Goal: Task Accomplishment & Management: Use online tool/utility

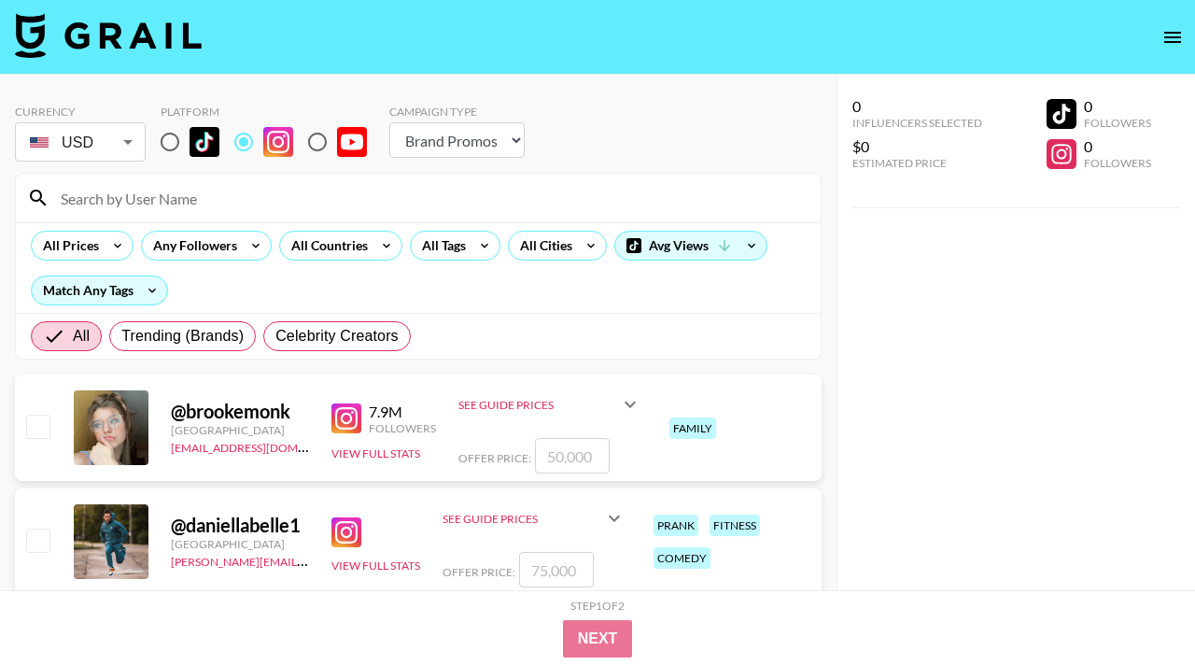
select select "Brand"
click at [1173, 37] on icon "open drawer" at bounding box center [1172, 37] width 17 height 11
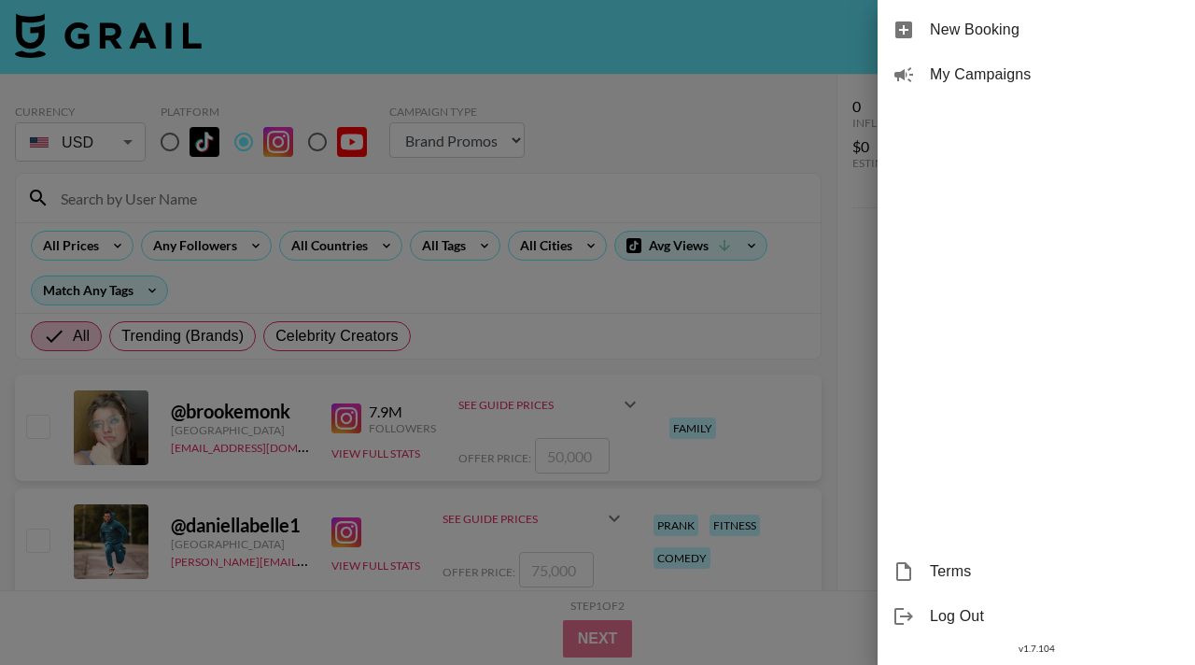
click at [423, 106] on div at bounding box center [597, 332] width 1195 height 665
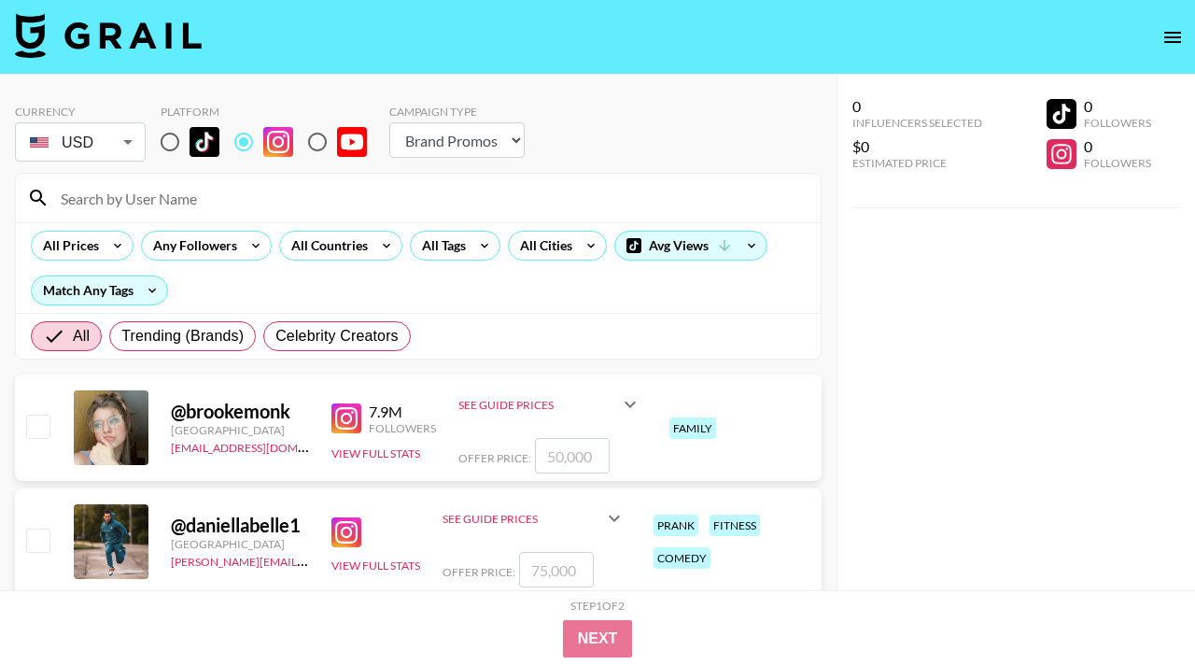
click at [1174, 35] on icon "open drawer" at bounding box center [1172, 37] width 22 height 22
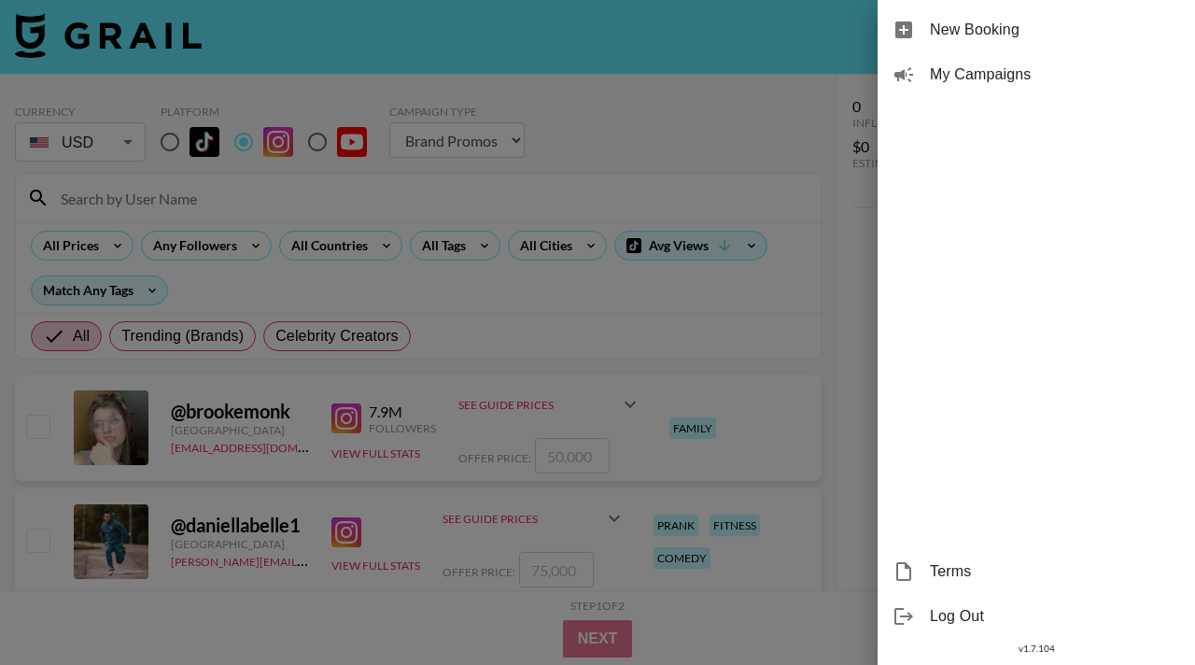
click at [719, 135] on div at bounding box center [597, 332] width 1195 height 665
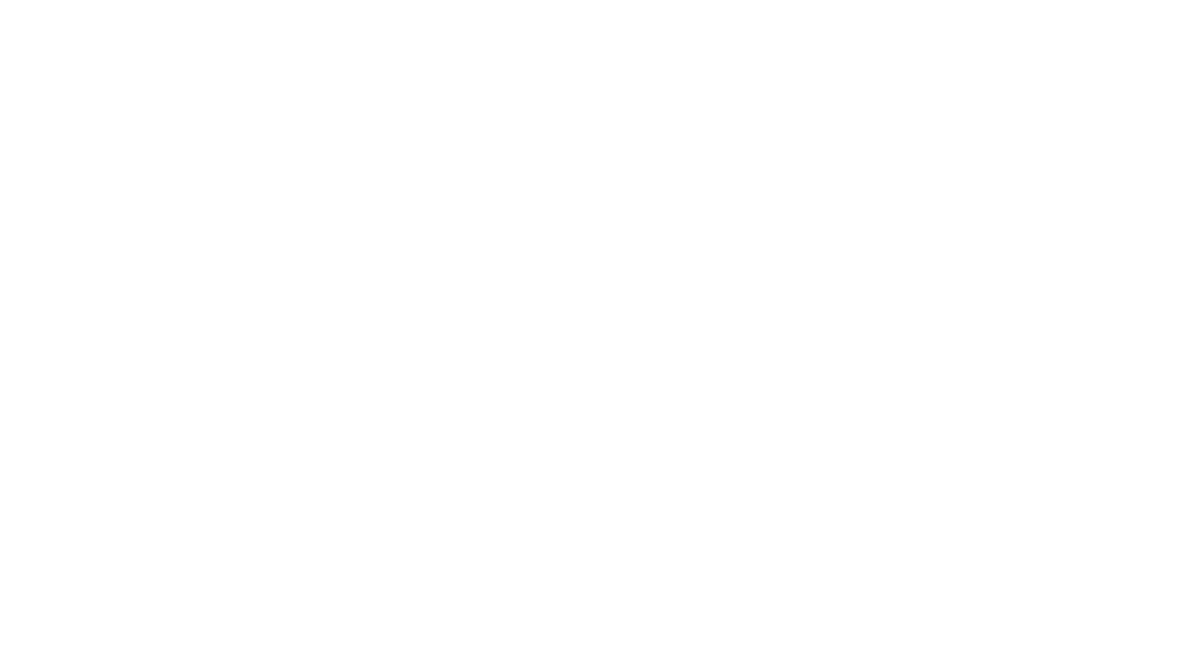
select select "Song"
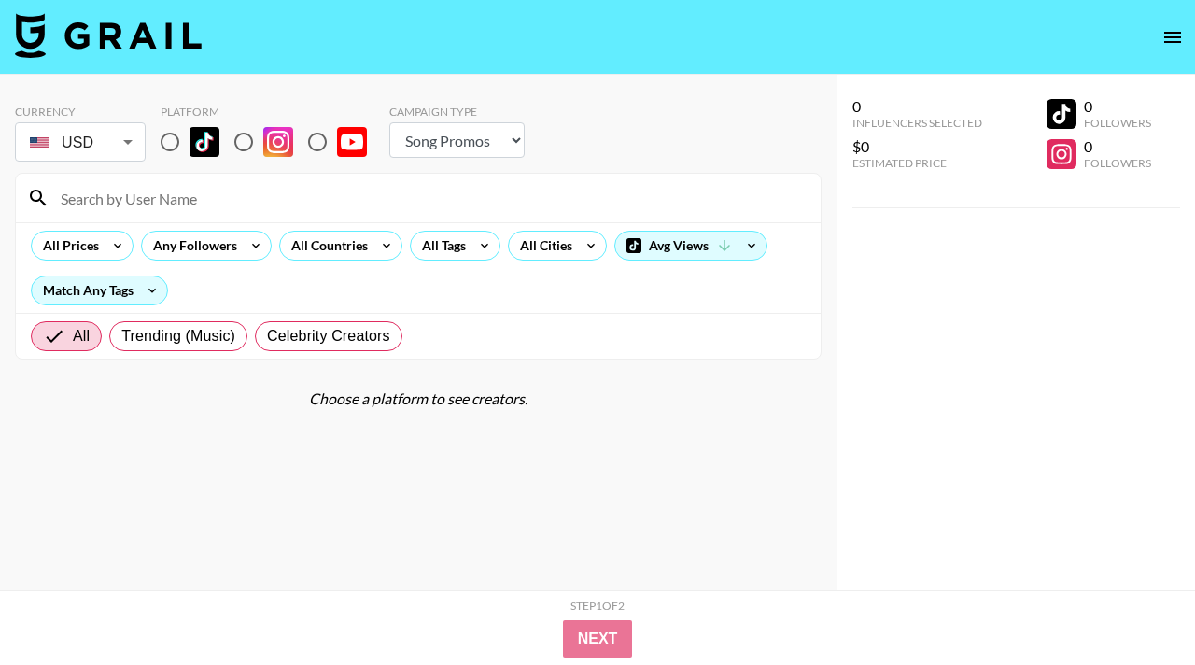
click at [1177, 27] on icon "open drawer" at bounding box center [1172, 37] width 22 height 22
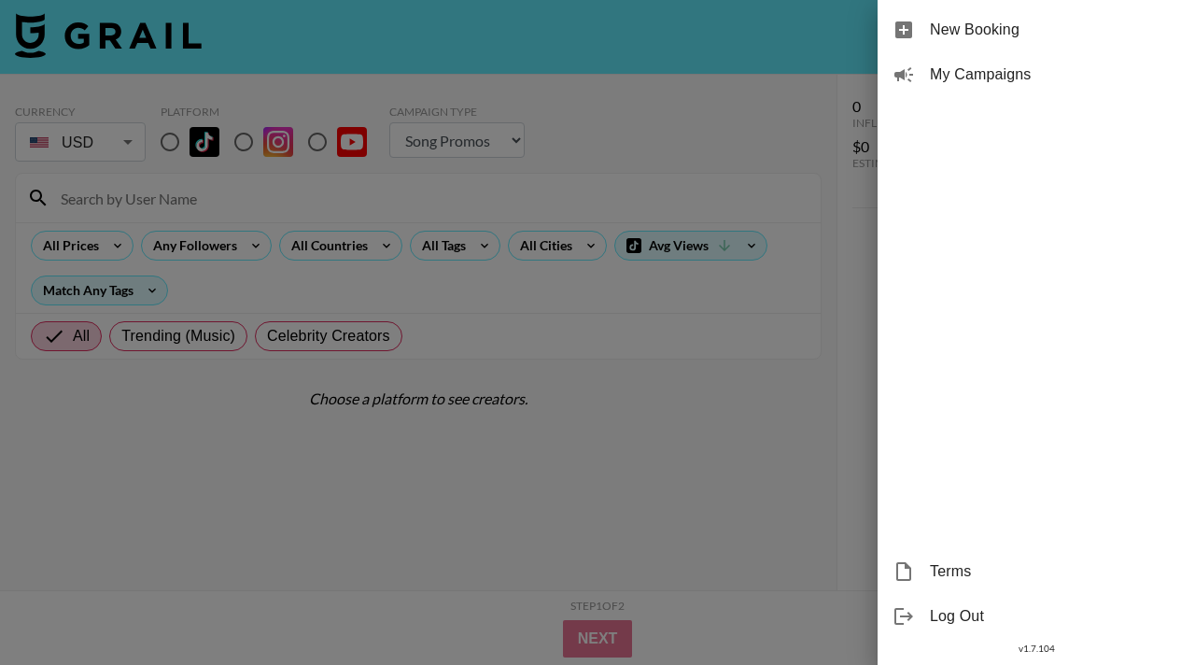
click at [1033, 76] on span "My Campaigns" at bounding box center [1055, 74] width 250 height 22
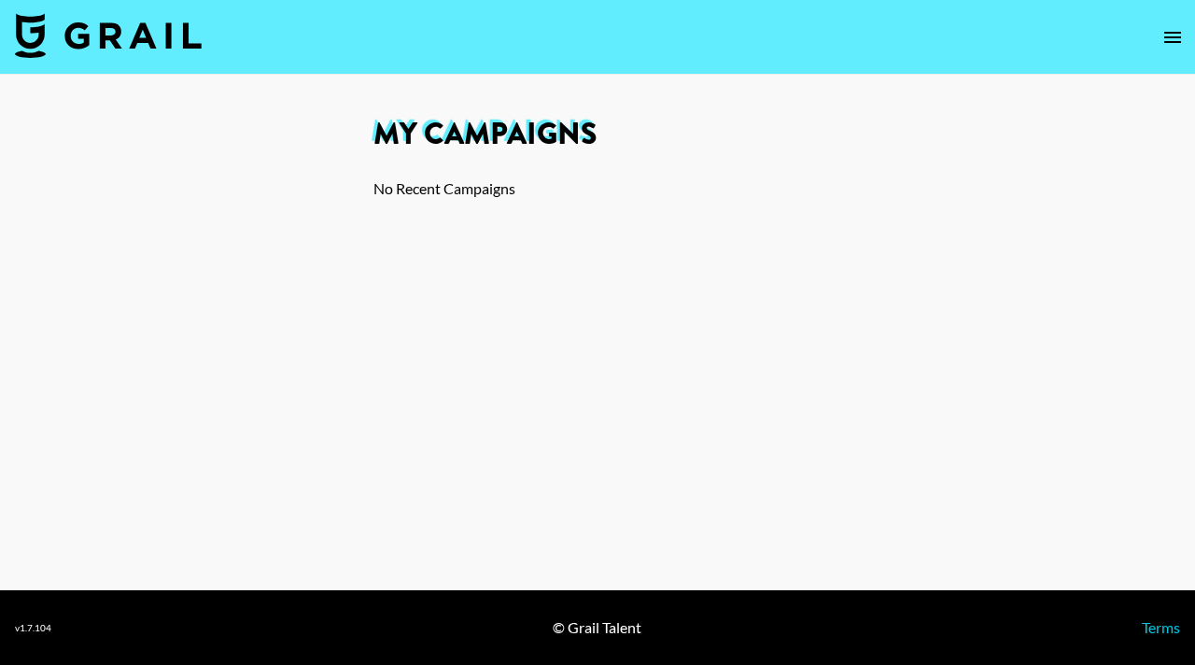
click at [1178, 42] on icon "open drawer" at bounding box center [1172, 37] width 22 height 22
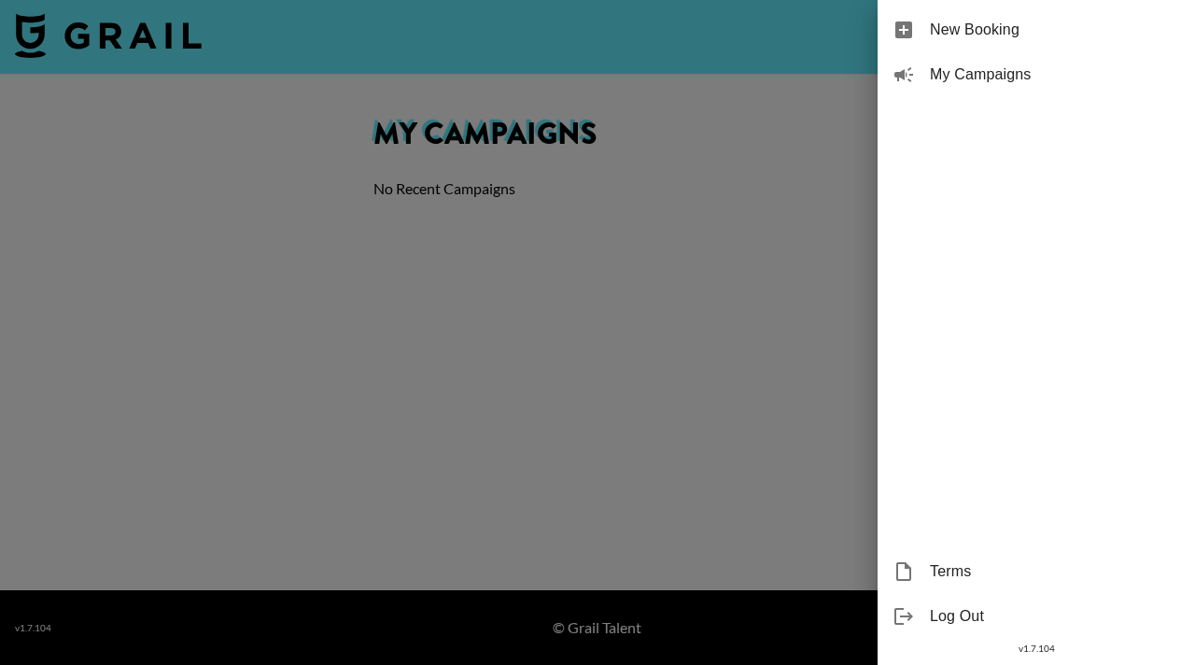
click at [1107, 25] on span "New Booking" at bounding box center [1055, 30] width 250 height 22
select select "Song"
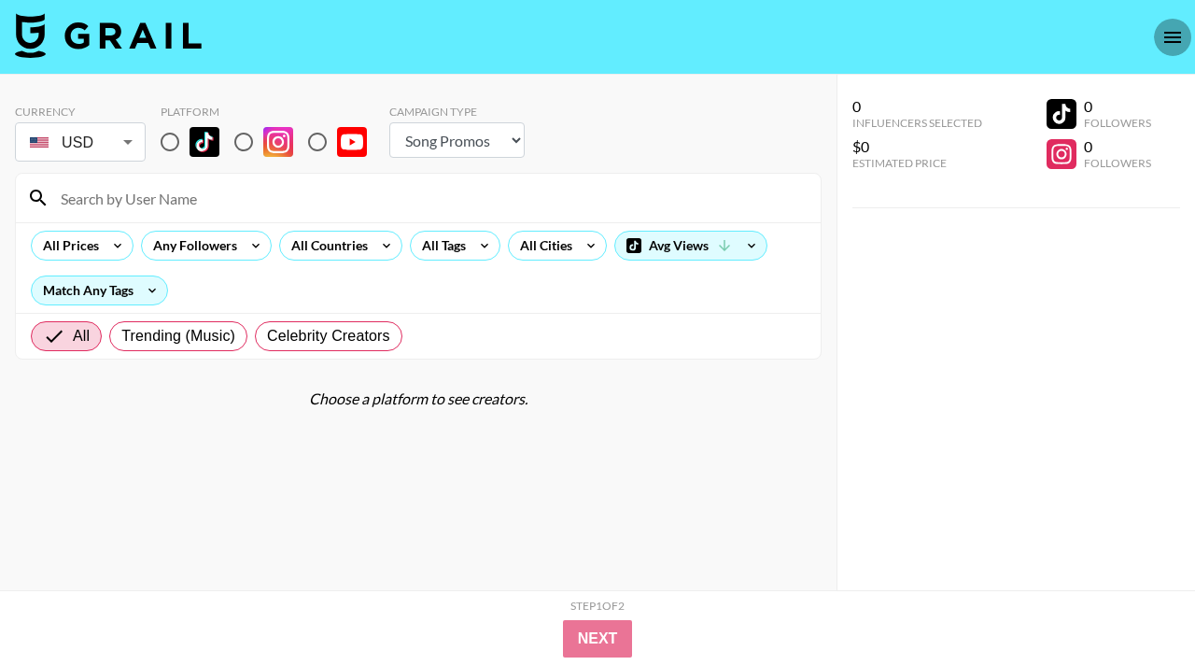
click at [1181, 26] on icon "open drawer" at bounding box center [1172, 37] width 22 height 22
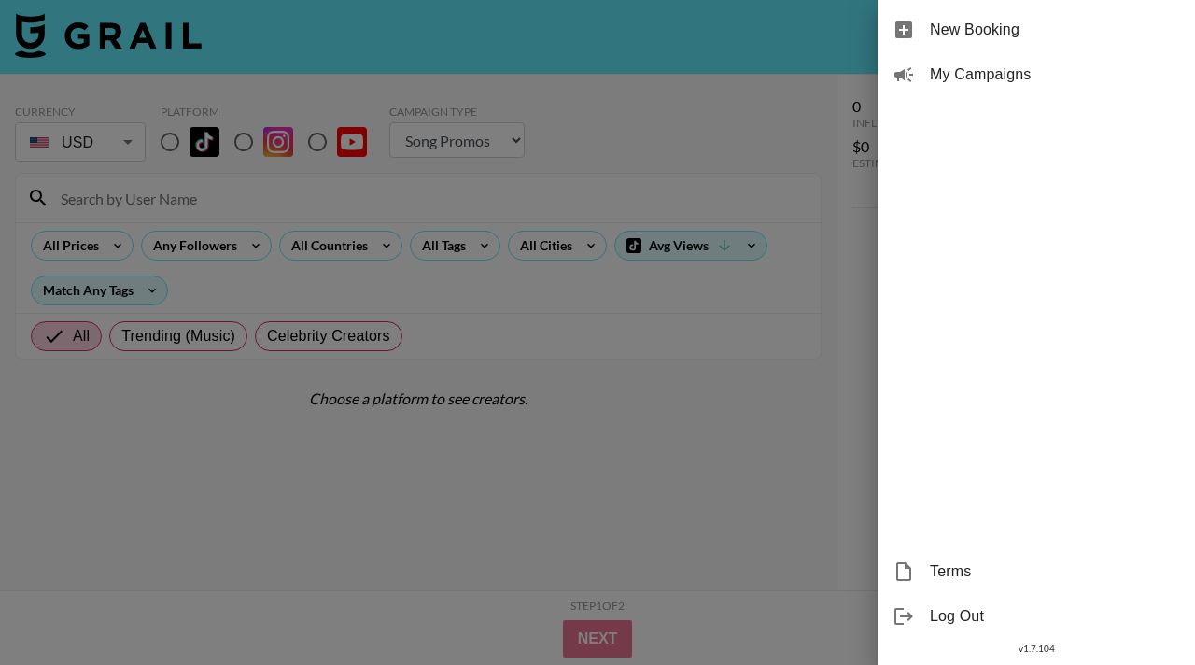
click at [633, 160] on div at bounding box center [597, 332] width 1195 height 665
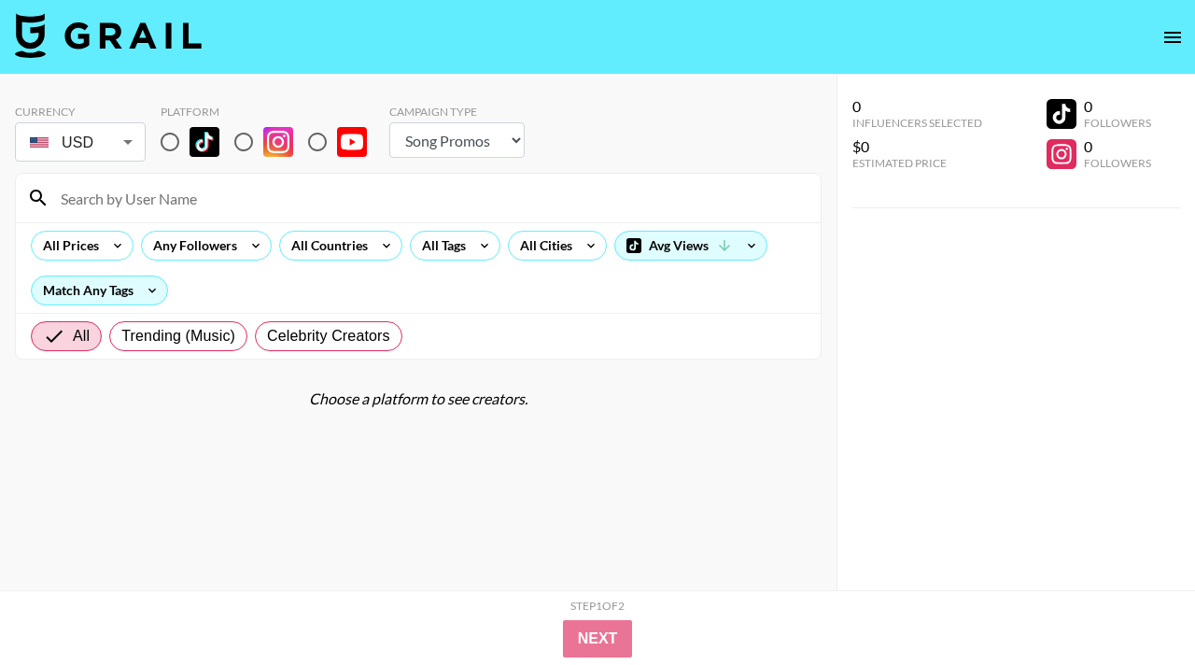
click at [119, 27] on img at bounding box center [108, 35] width 187 height 45
select select "Song"
click at [128, 144] on body "Currency USD USD ​ Platform Campaign Type Choose Type... Song Promos Brand Prom…" at bounding box center [597, 369] width 1195 height 739
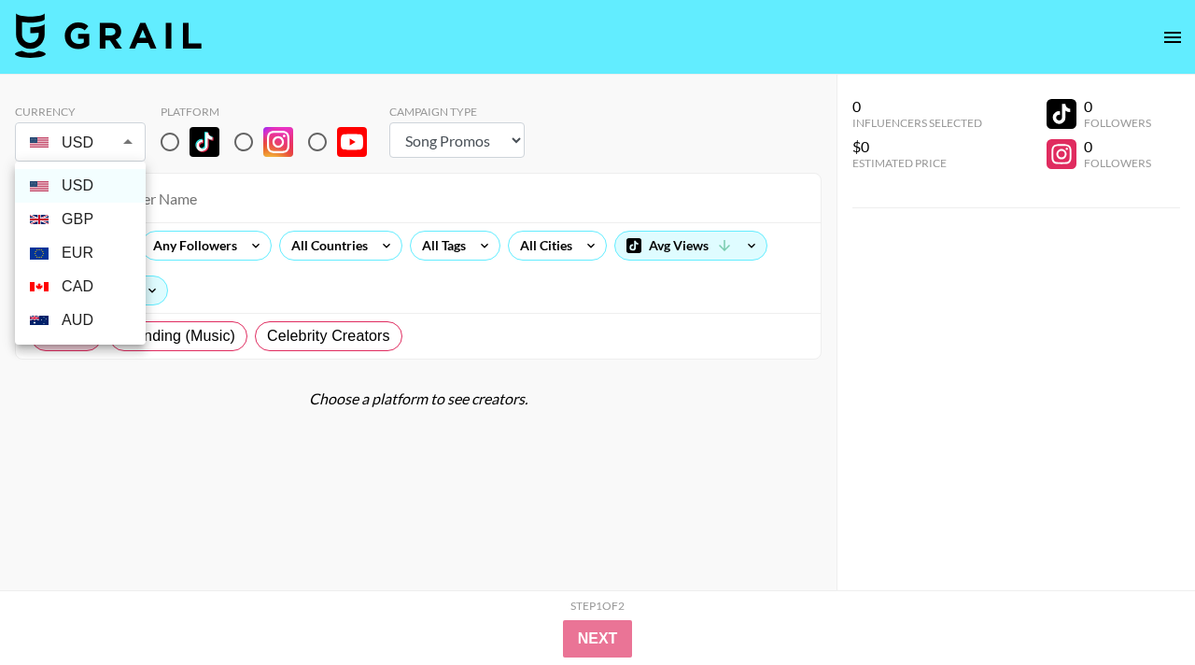
click at [128, 144] on div at bounding box center [597, 332] width 1195 height 665
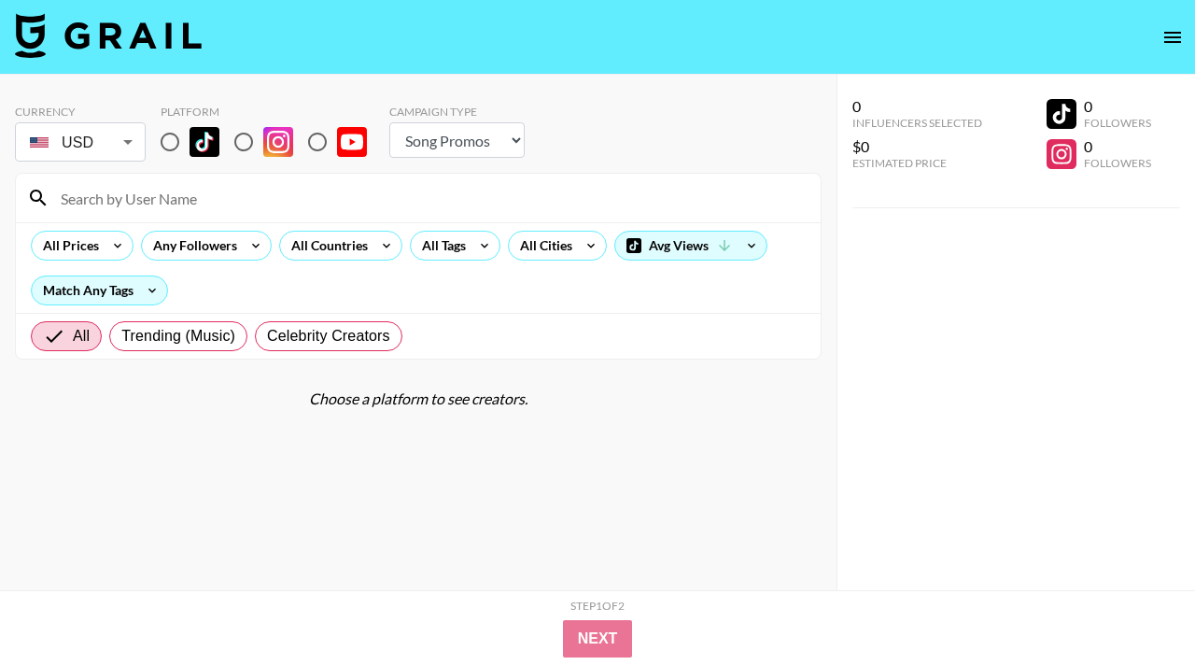
click at [1183, 34] on icon "open drawer" at bounding box center [1172, 37] width 22 height 22
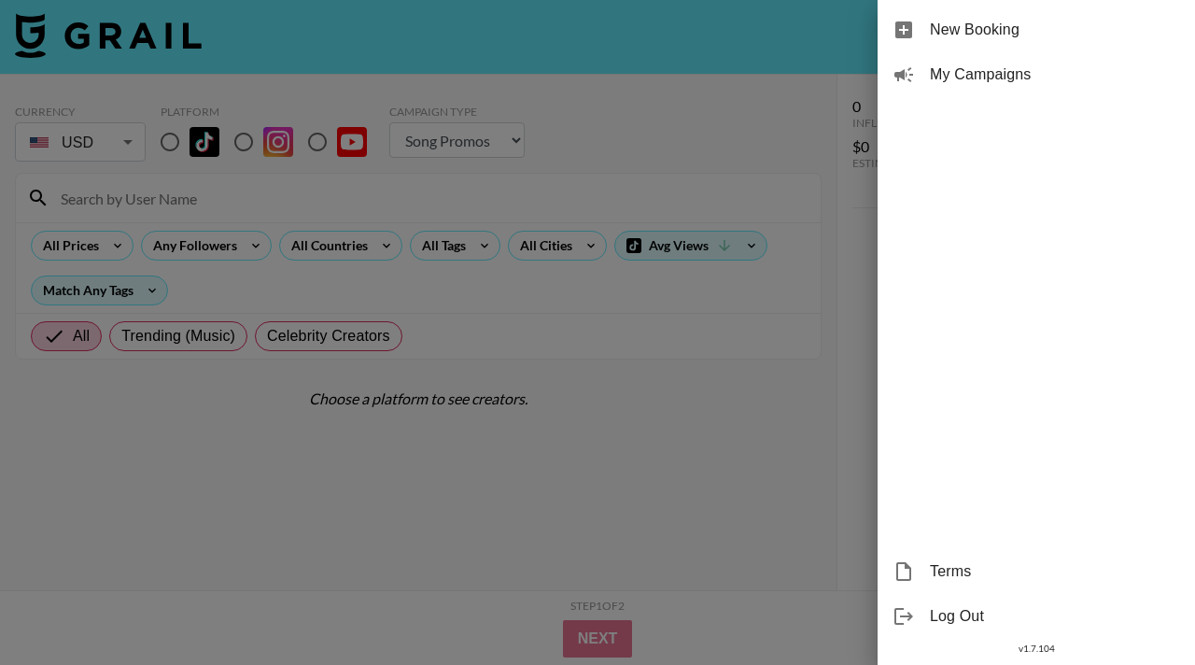
click at [762, 474] on div at bounding box center [597, 332] width 1195 height 665
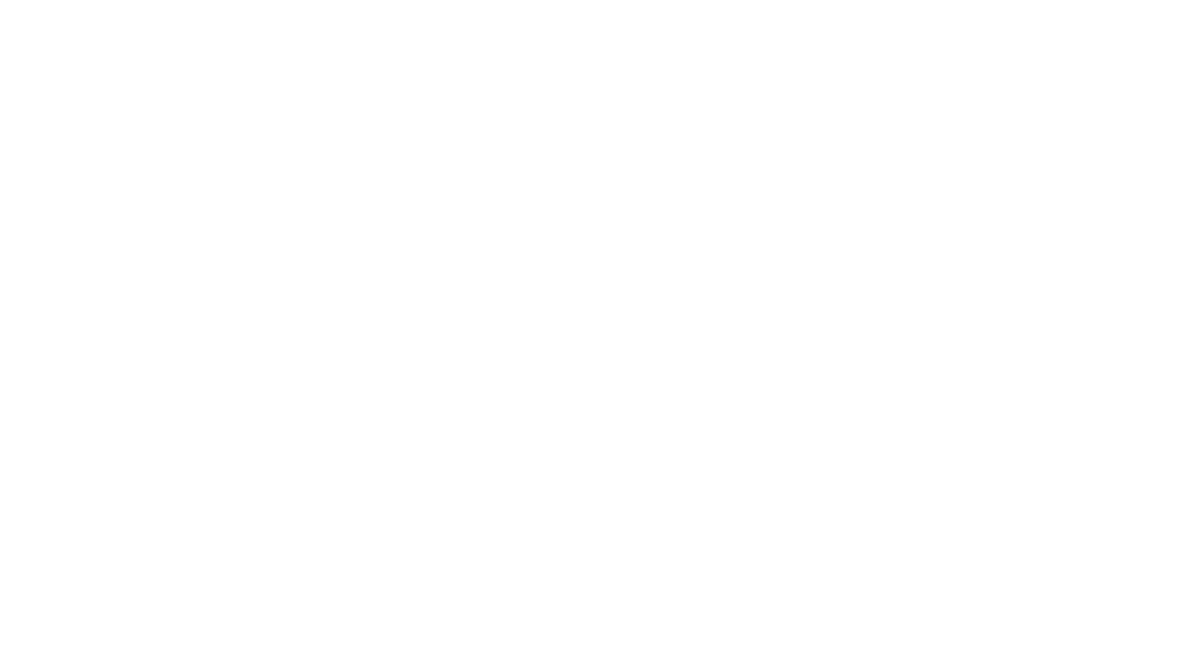
select select "Song"
